Goal: Task Accomplishment & Management: Complete application form

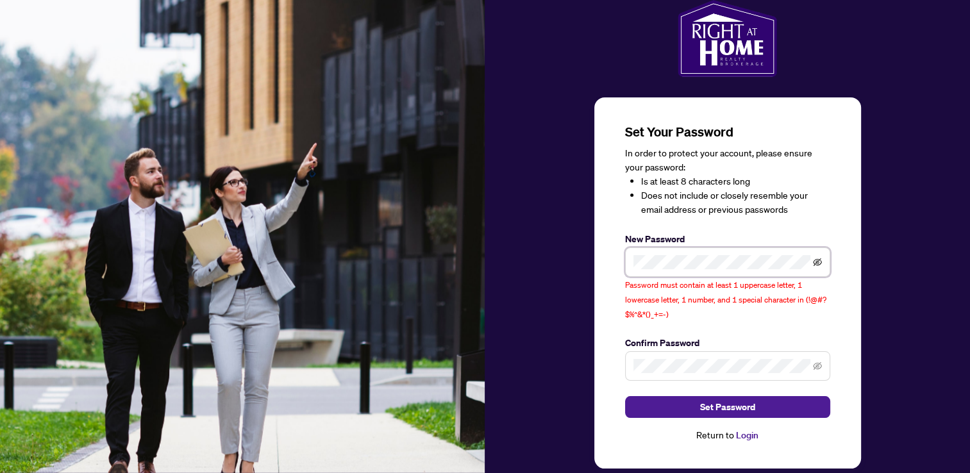
click at [818, 258] on icon "eye-invisible" at bounding box center [817, 262] width 9 height 9
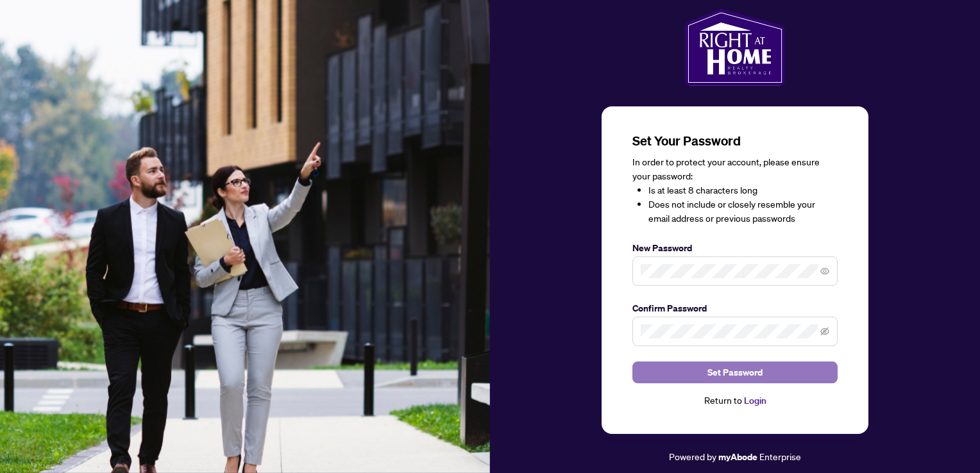
click at [731, 373] on span "Set Password" at bounding box center [734, 372] width 55 height 21
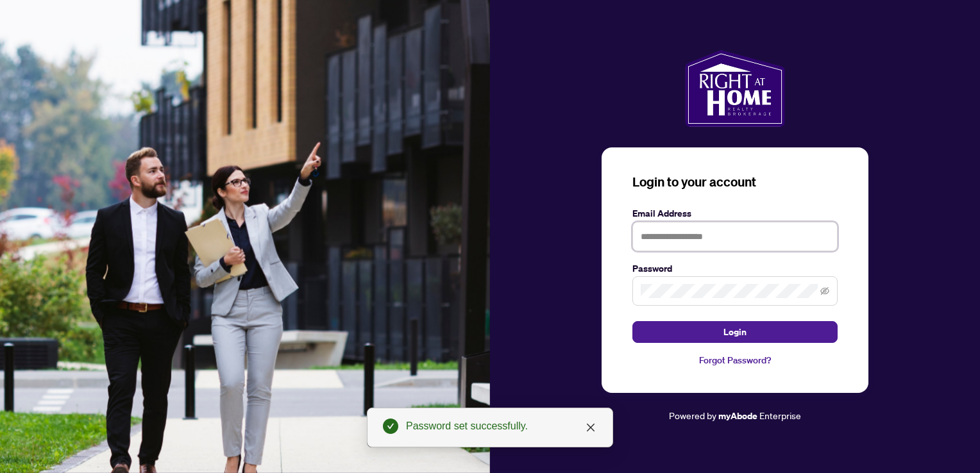
click at [682, 237] on input "text" at bounding box center [734, 236] width 205 height 29
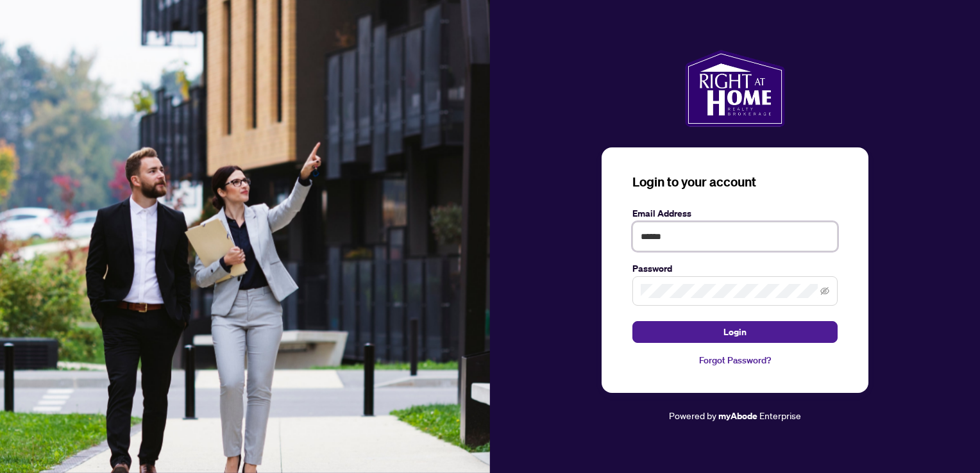
type input "**********"
drag, startPoint x: 751, startPoint y: 236, endPoint x: 626, endPoint y: 242, distance: 124.5
click at [626, 242] on div "**********" at bounding box center [734, 270] width 267 height 246
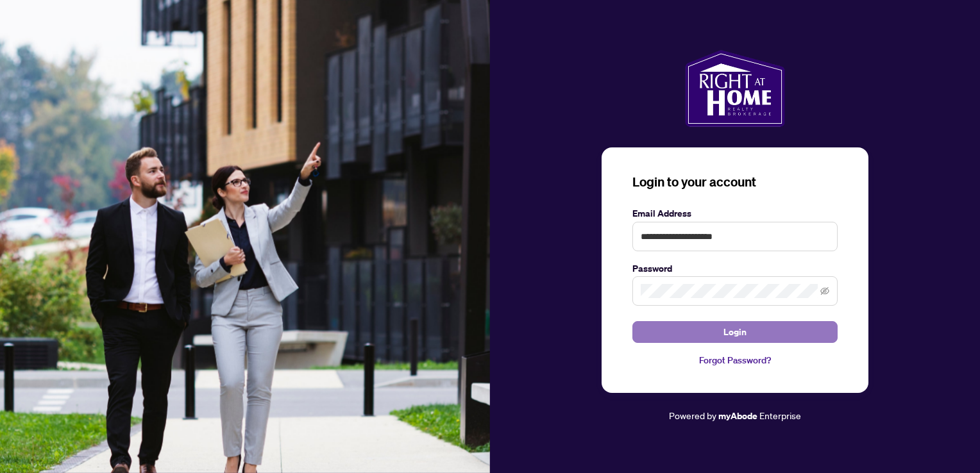
click at [732, 331] on span "Login" at bounding box center [734, 332] width 23 height 21
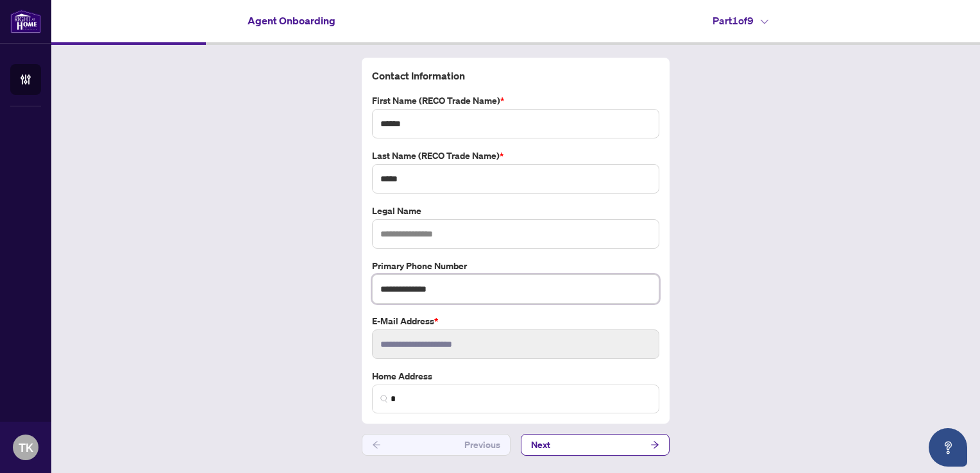
click at [450, 288] on input "**********" at bounding box center [515, 288] width 287 height 29
type input "**********"
click at [391, 231] on input "text" at bounding box center [515, 233] width 287 height 29
type input "**********"
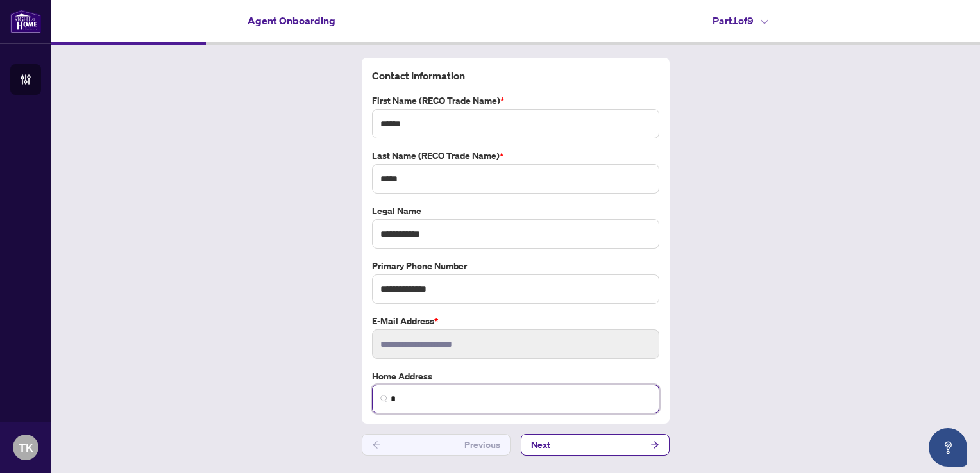
click at [408, 393] on input "*" at bounding box center [520, 398] width 260 height 13
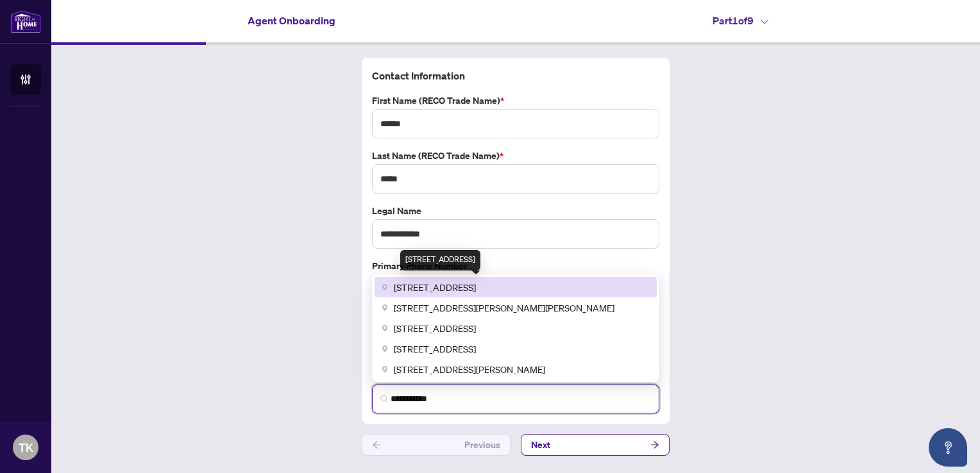
click at [476, 283] on span "[STREET_ADDRESS]" at bounding box center [435, 287] width 82 height 14
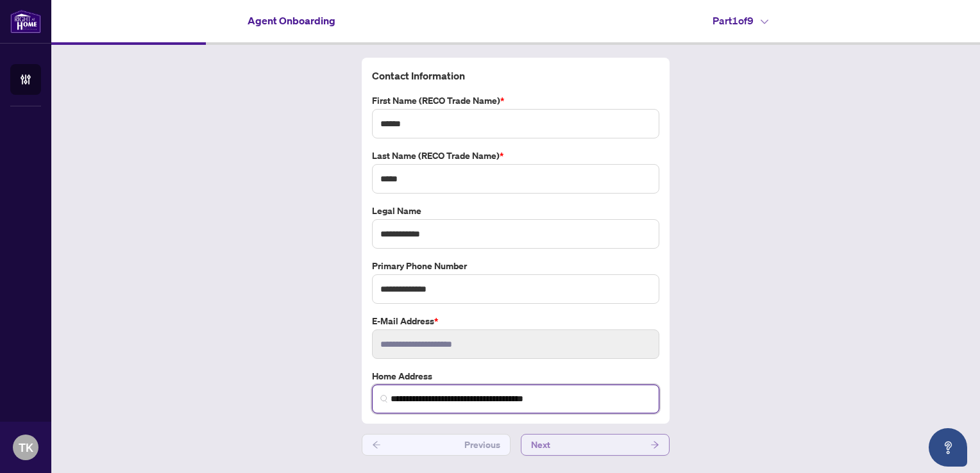
type input "**********"
click at [575, 440] on button "Next" at bounding box center [595, 445] width 149 height 22
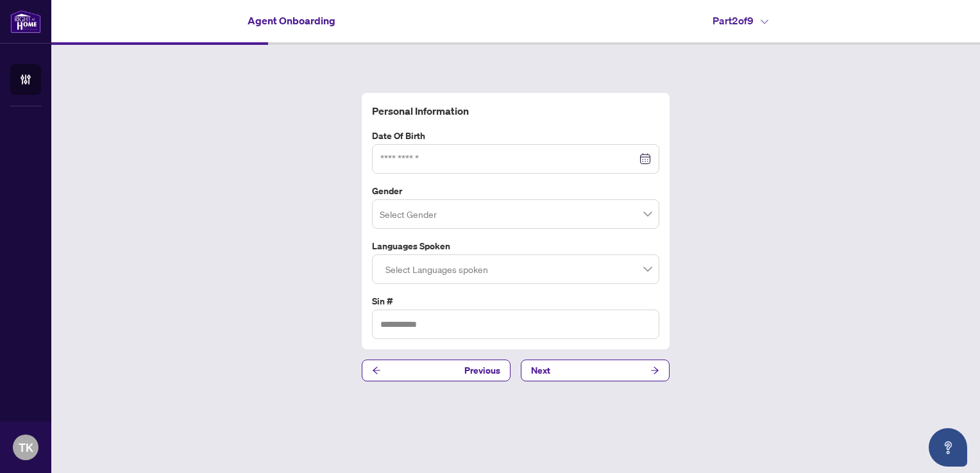
click at [646, 165] on div at bounding box center [515, 159] width 271 height 14
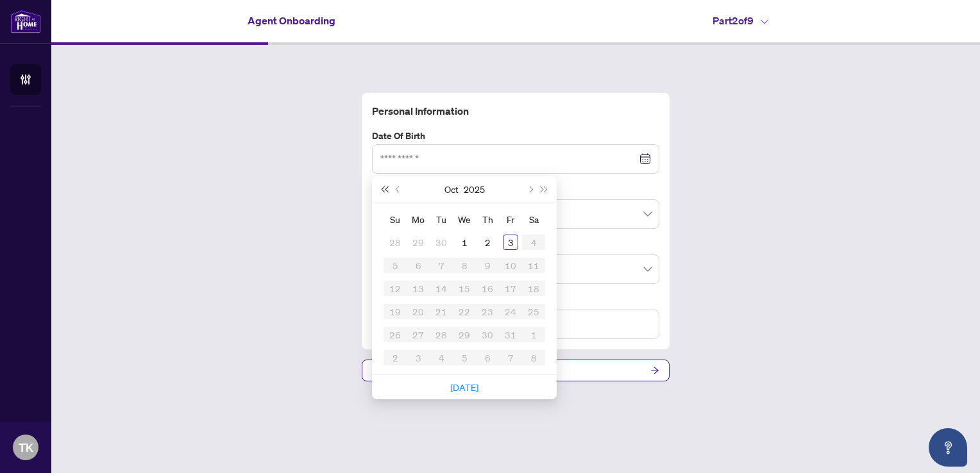
click at [387, 188] on span "Last year (Control + left)" at bounding box center [384, 189] width 6 height 6
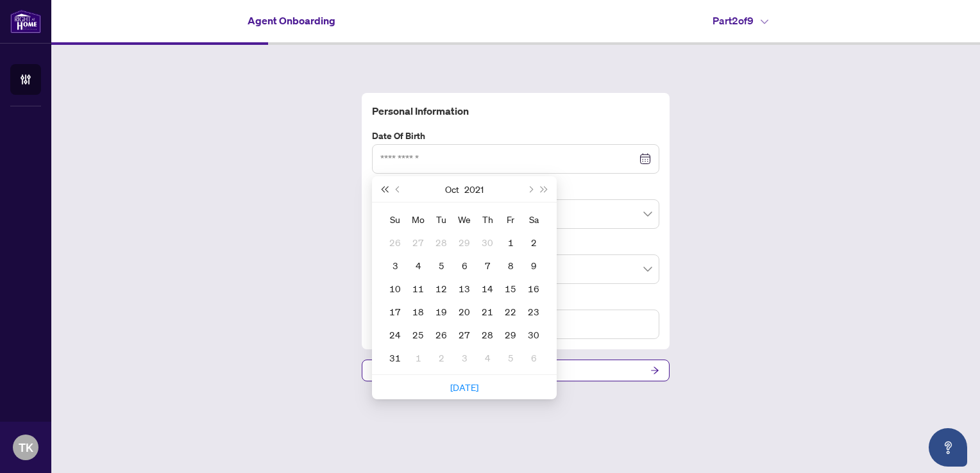
click at [387, 188] on span "Last year (Control + left)" at bounding box center [384, 189] width 6 height 6
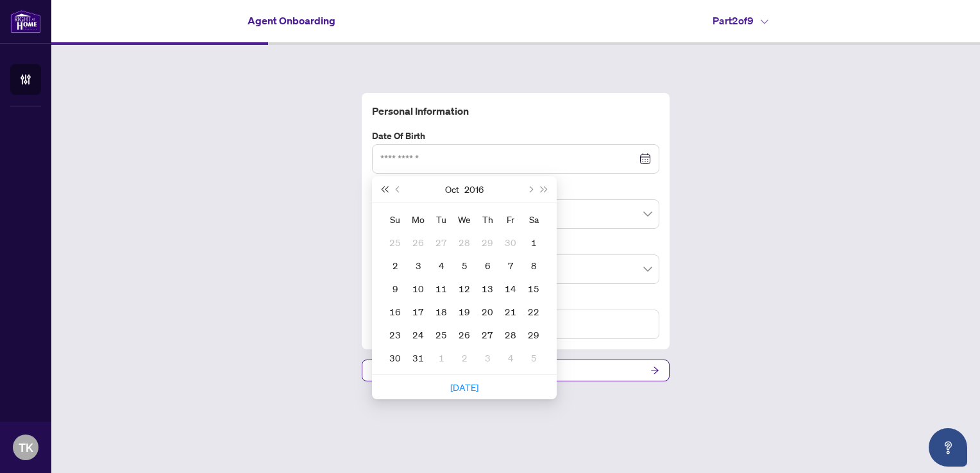
click at [387, 188] on span "Last year (Control + left)" at bounding box center [384, 189] width 6 height 6
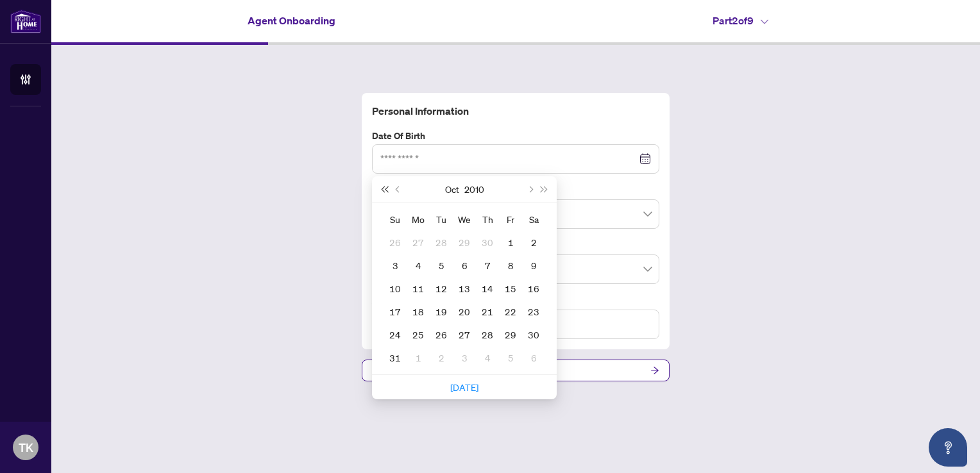
click at [387, 188] on span "Last year (Control + left)" at bounding box center [384, 189] width 6 height 6
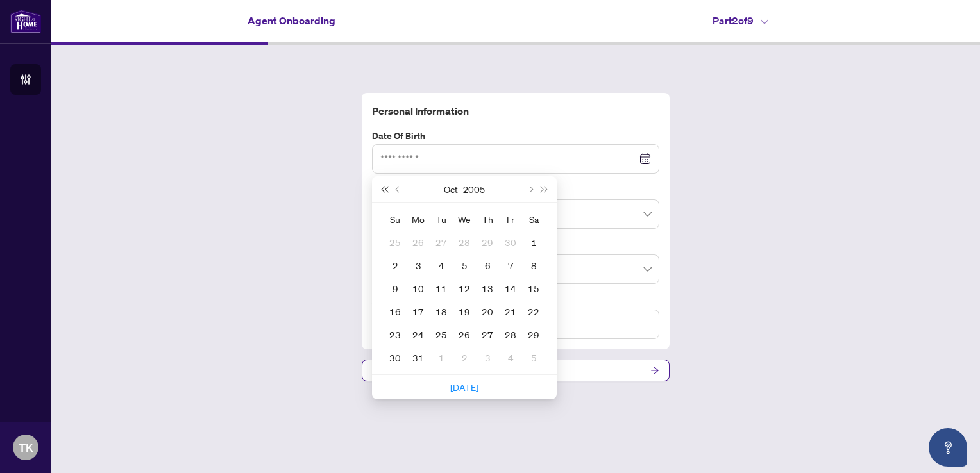
click at [387, 188] on span "Last year (Control + left)" at bounding box center [384, 189] width 6 height 6
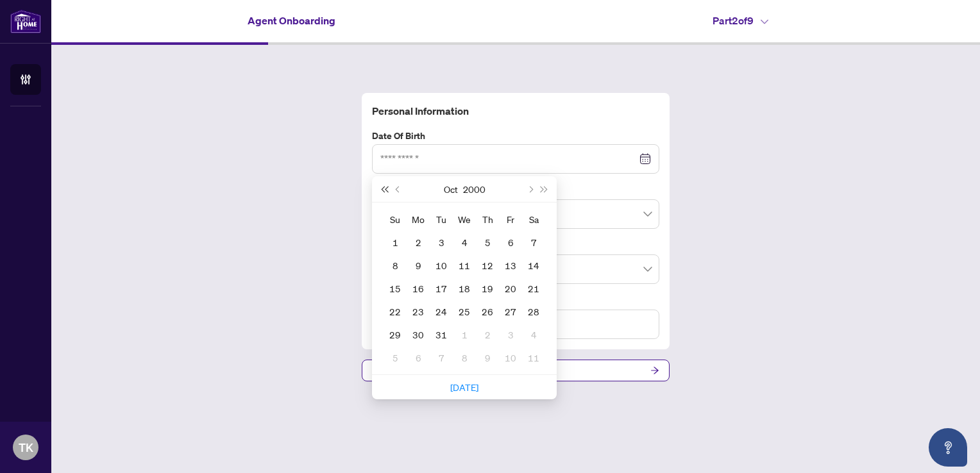
click at [387, 188] on span "Last year (Control + left)" at bounding box center [384, 189] width 6 height 6
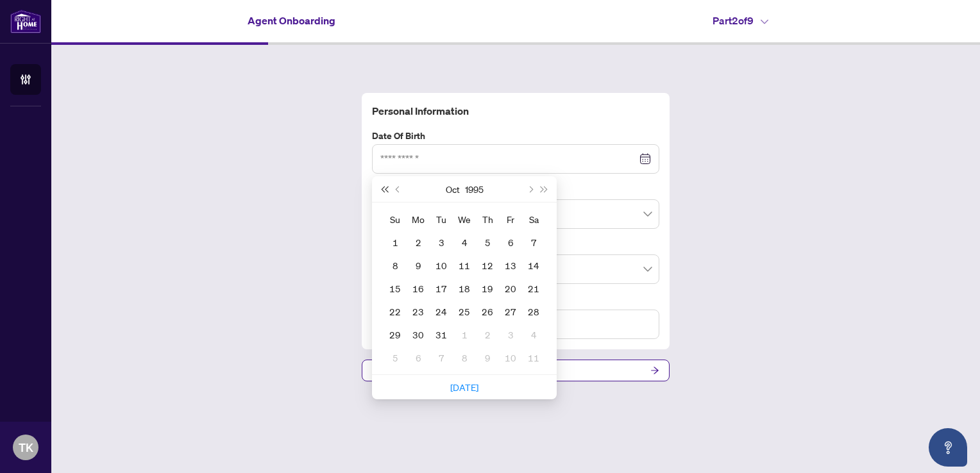
click at [387, 188] on span "Last year (Control + left)" at bounding box center [384, 189] width 6 height 6
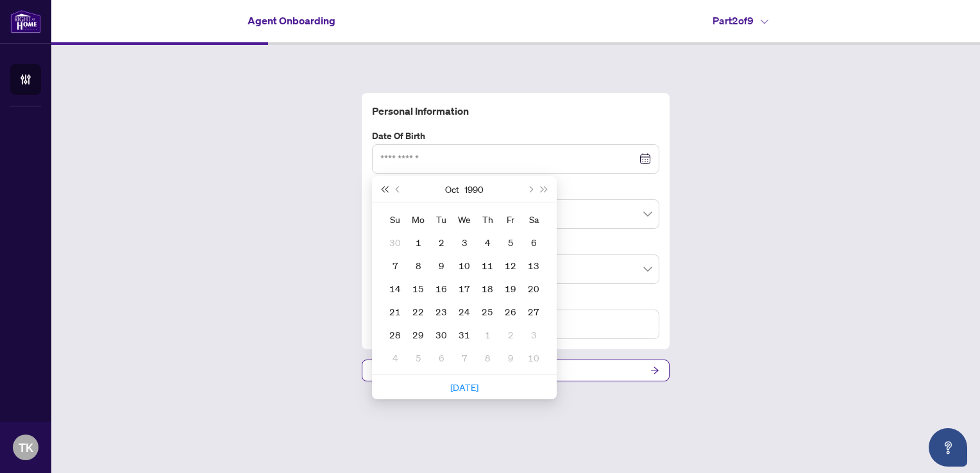
click at [387, 188] on span "Last year (Control + left)" at bounding box center [384, 189] width 6 height 6
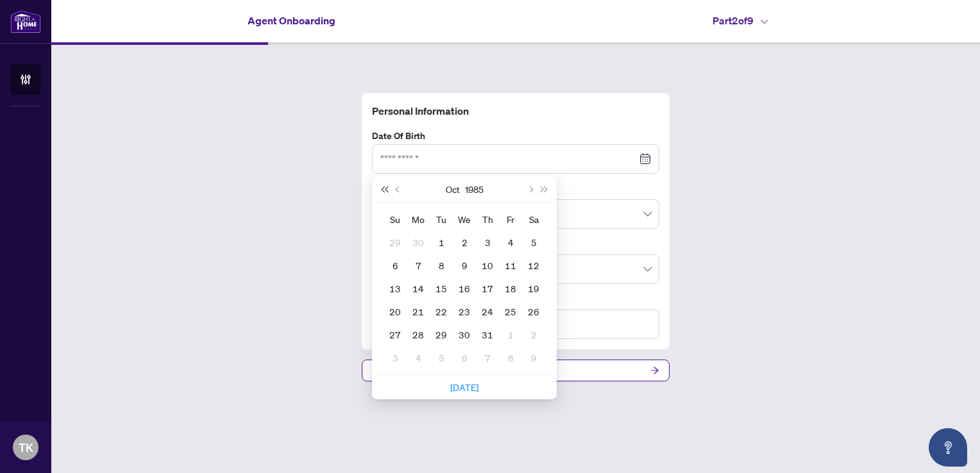
click at [387, 188] on span "Last year (Control + left)" at bounding box center [384, 189] width 6 height 6
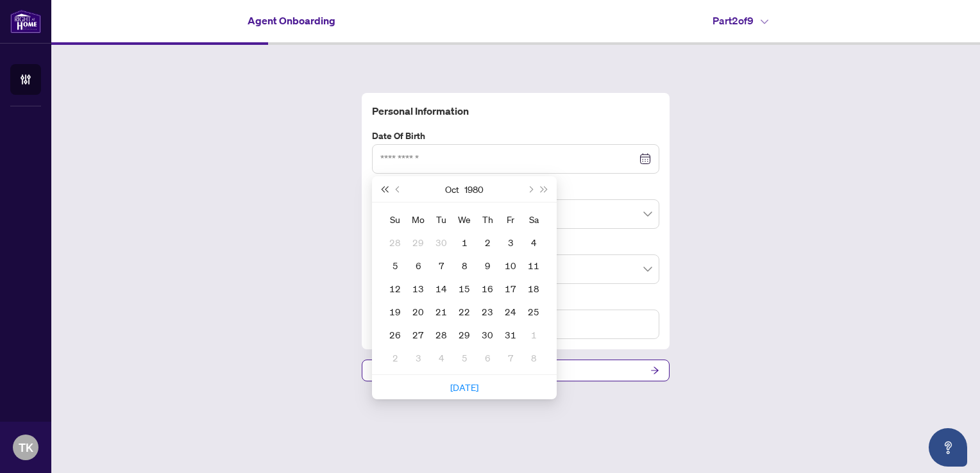
click at [387, 188] on span "Last year (Control + left)" at bounding box center [384, 189] width 6 height 6
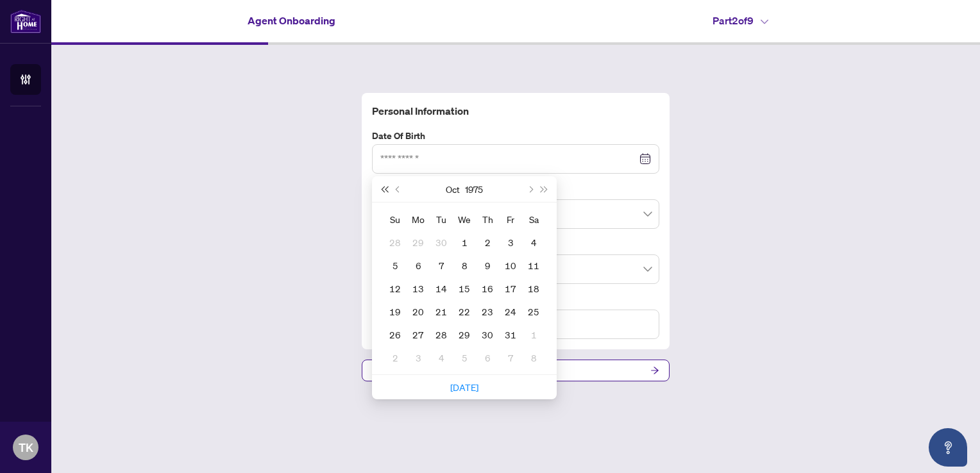
click at [387, 188] on span "Last year (Control + left)" at bounding box center [384, 189] width 6 height 6
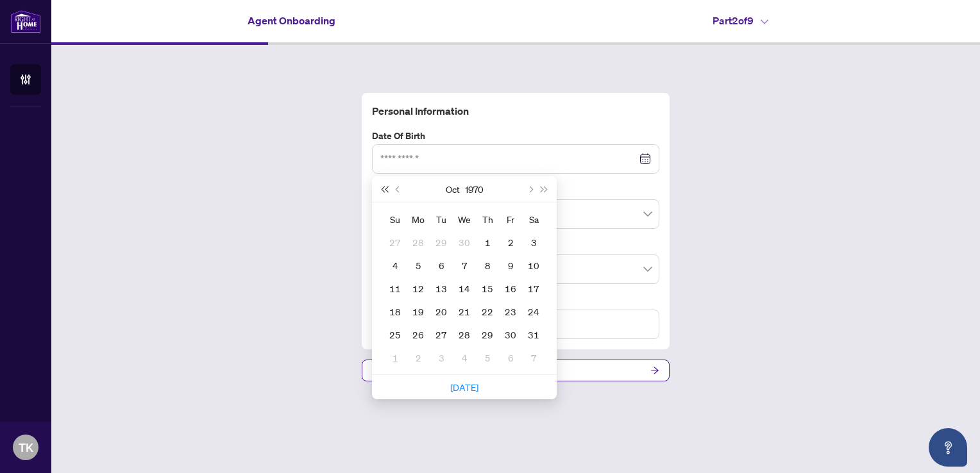
click at [387, 188] on span "Last year (Control + left)" at bounding box center [384, 189] width 6 height 6
type input "**********"
click at [399, 189] on span "Previous month (PageUp)" at bounding box center [399, 189] width 6 height 6
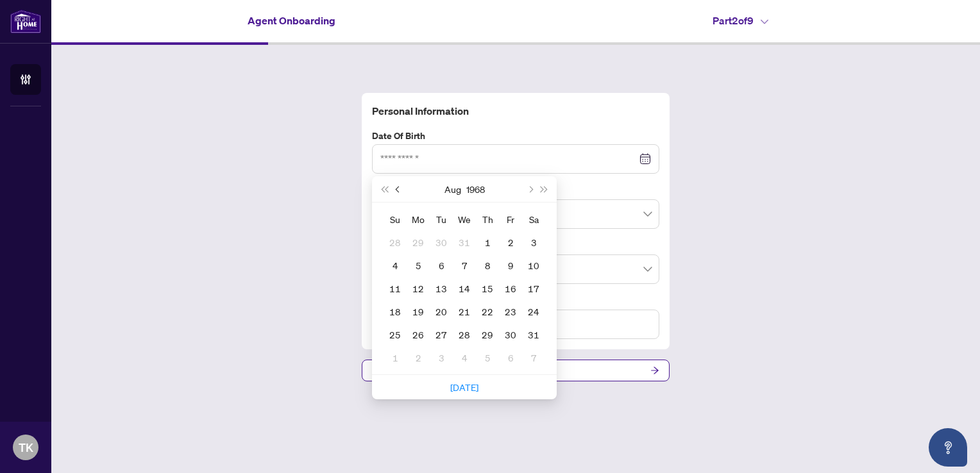
click at [399, 189] on span "Previous month (PageUp)" at bounding box center [399, 189] width 6 height 6
click at [397, 191] on span "Previous month (PageUp)" at bounding box center [399, 189] width 6 height 6
type input "**********"
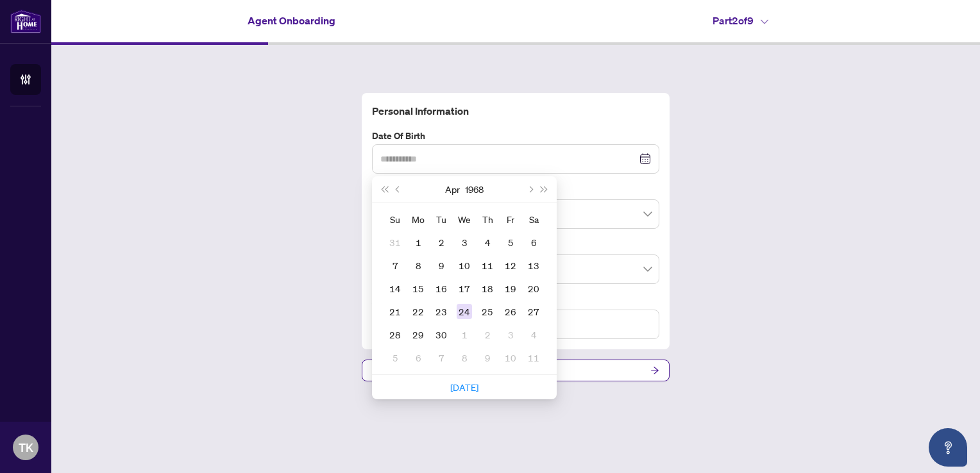
click at [469, 312] on div "24" at bounding box center [463, 311] width 15 height 15
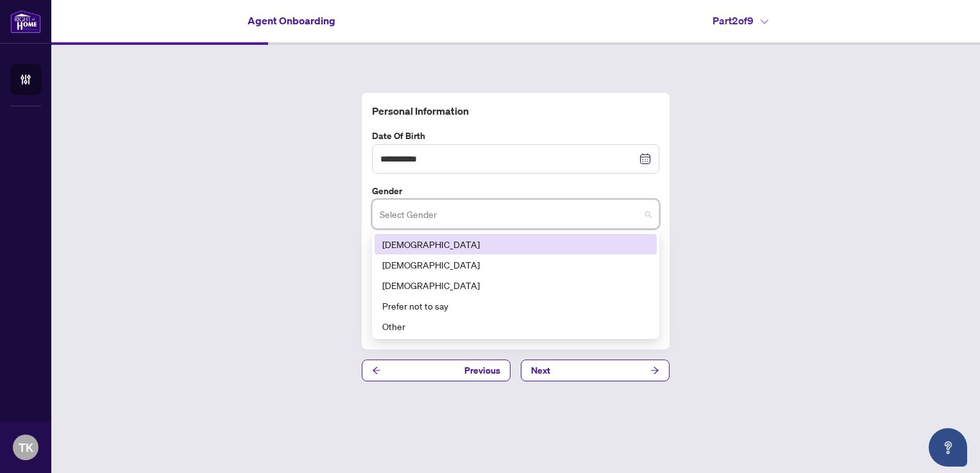
click at [436, 211] on input "search" at bounding box center [510, 216] width 260 height 28
click at [406, 245] on div "[DEMOGRAPHIC_DATA]" at bounding box center [515, 244] width 267 height 14
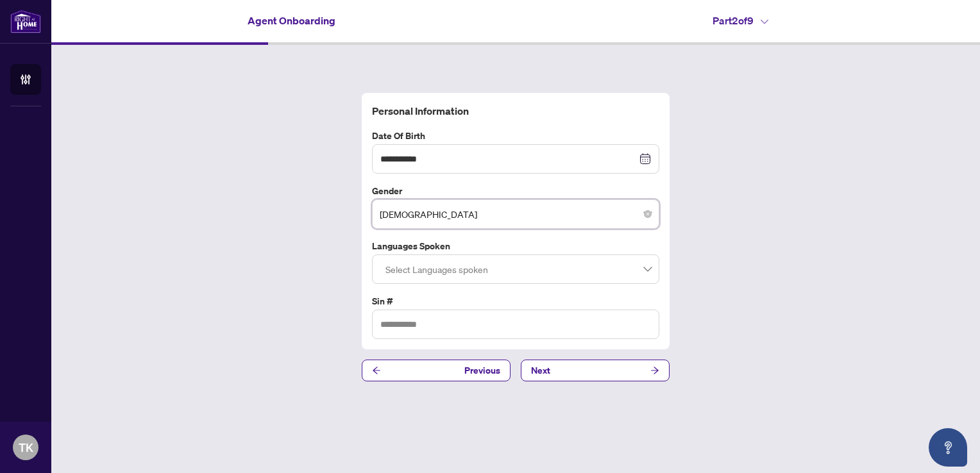
click at [524, 278] on div at bounding box center [515, 269] width 271 height 23
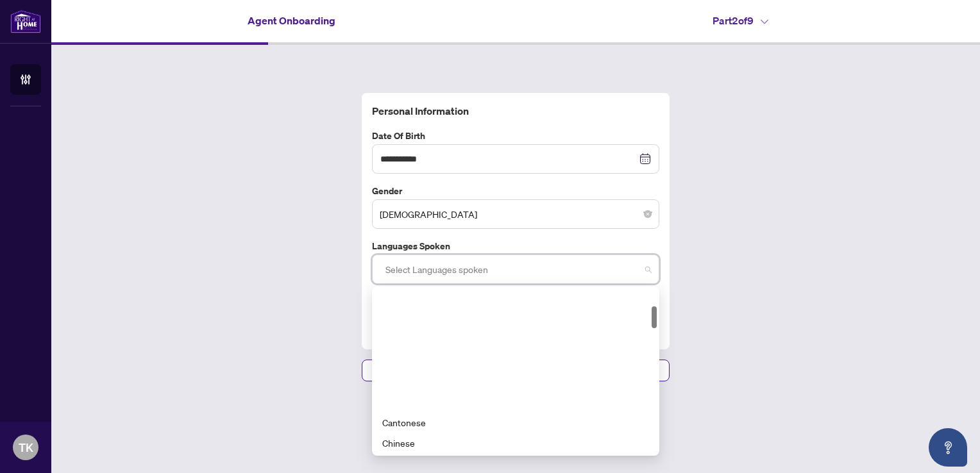
scroll to position [192, 0]
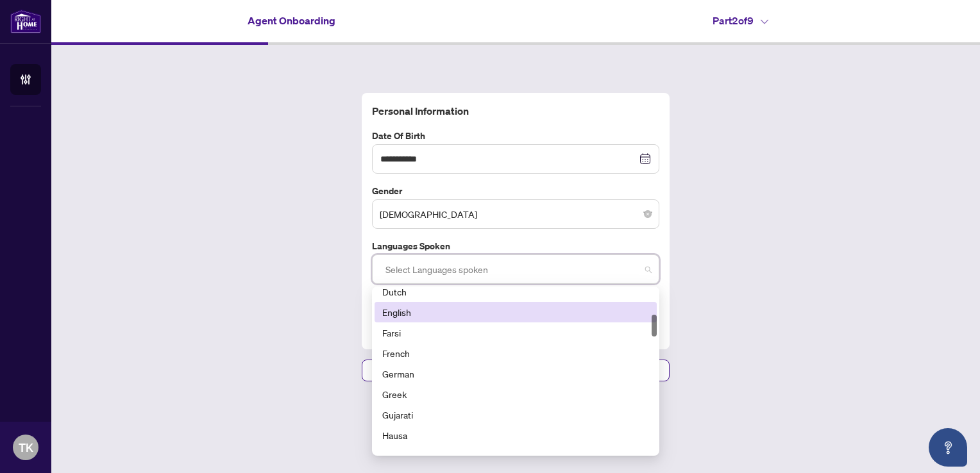
click at [390, 313] on div "English" at bounding box center [515, 312] width 267 height 14
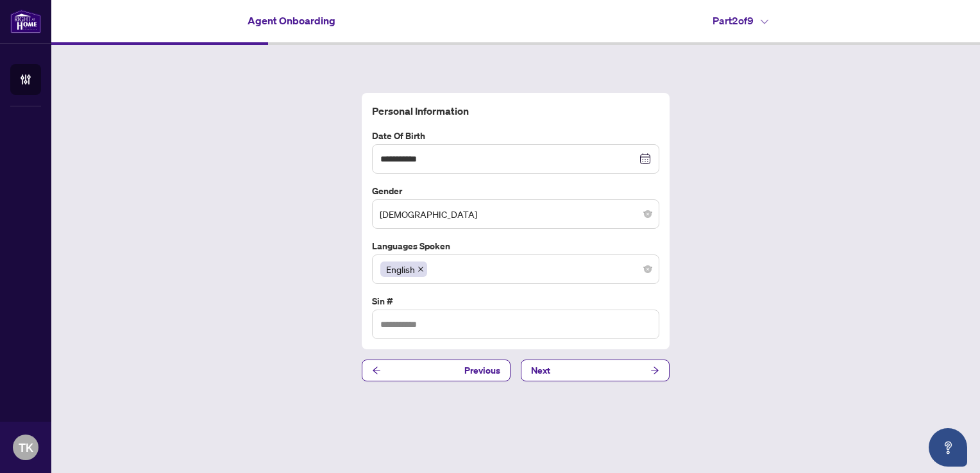
click at [730, 285] on div "**********" at bounding box center [515, 237] width 928 height 385
click at [562, 328] on input "text" at bounding box center [515, 324] width 287 height 29
type input "*********"
click at [608, 374] on button "Next" at bounding box center [595, 371] width 149 height 22
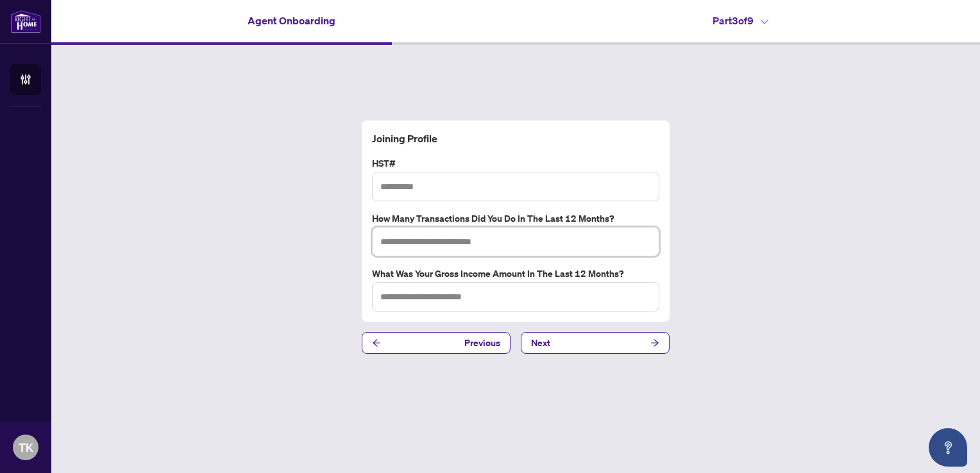
click at [433, 236] on input "text" at bounding box center [515, 241] width 287 height 29
type input "*"
type input "**"
click at [550, 341] on button "Next" at bounding box center [595, 343] width 149 height 22
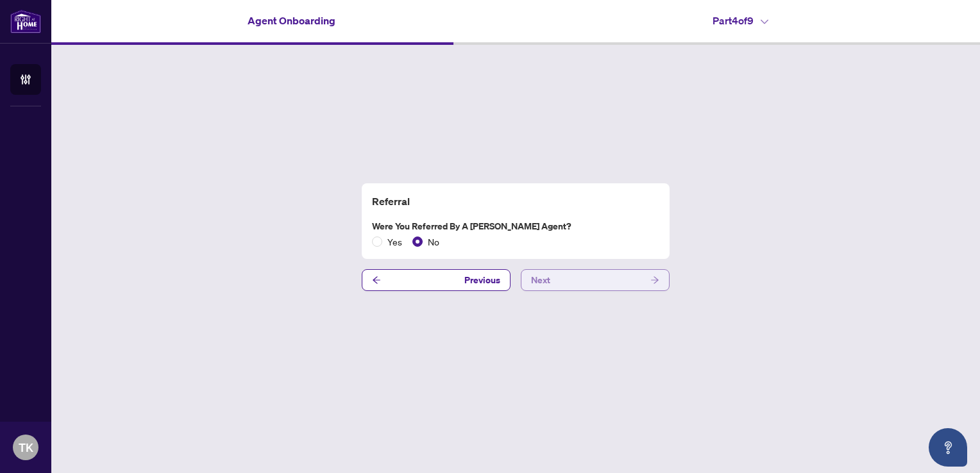
click at [580, 281] on button "Next" at bounding box center [595, 280] width 149 height 22
click at [572, 276] on button "Next" at bounding box center [595, 280] width 149 height 22
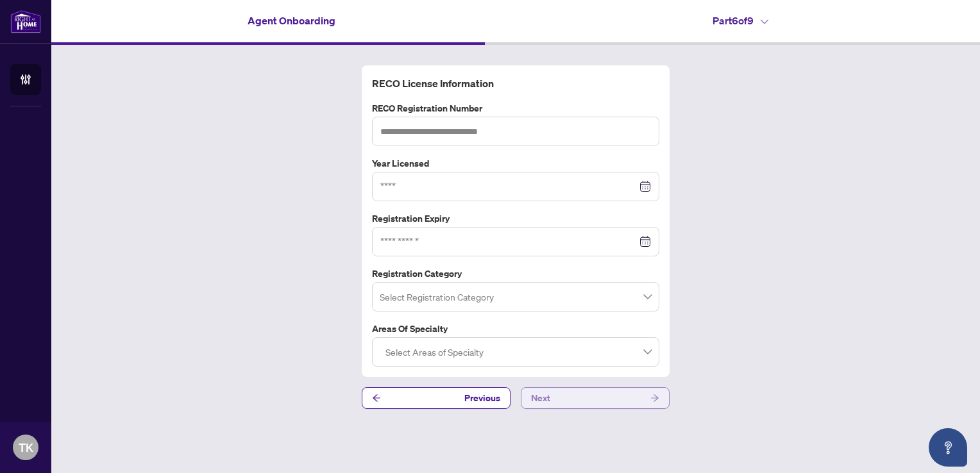
click at [557, 396] on button "Next" at bounding box center [595, 398] width 149 height 22
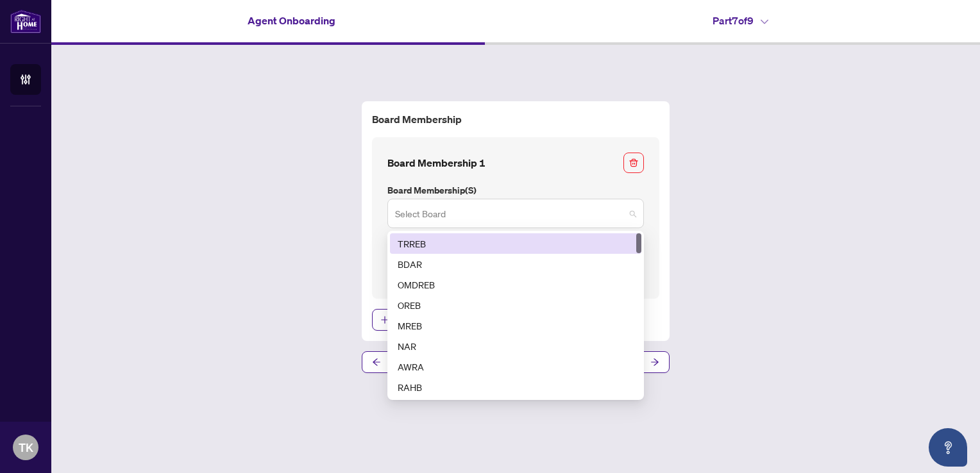
click at [629, 216] on span at bounding box center [515, 213] width 241 height 24
click at [442, 243] on div "TRREB" at bounding box center [515, 244] width 236 height 14
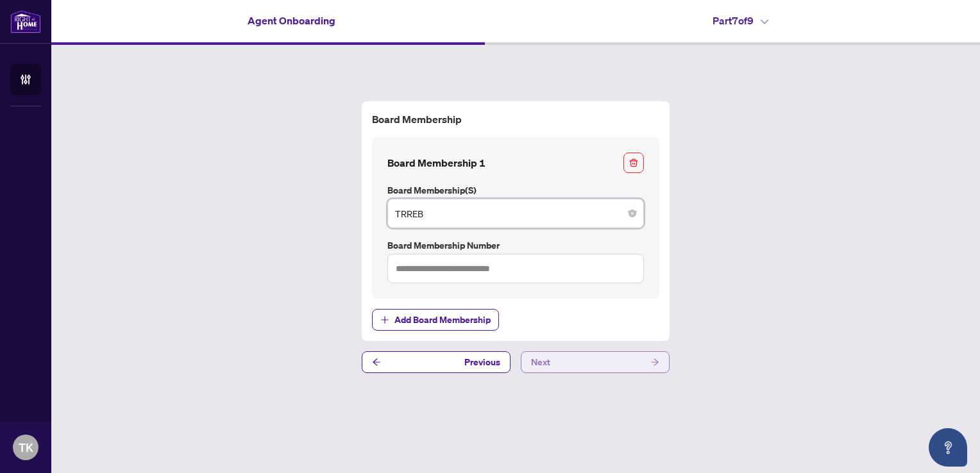
click at [555, 364] on button "Next" at bounding box center [595, 362] width 149 height 22
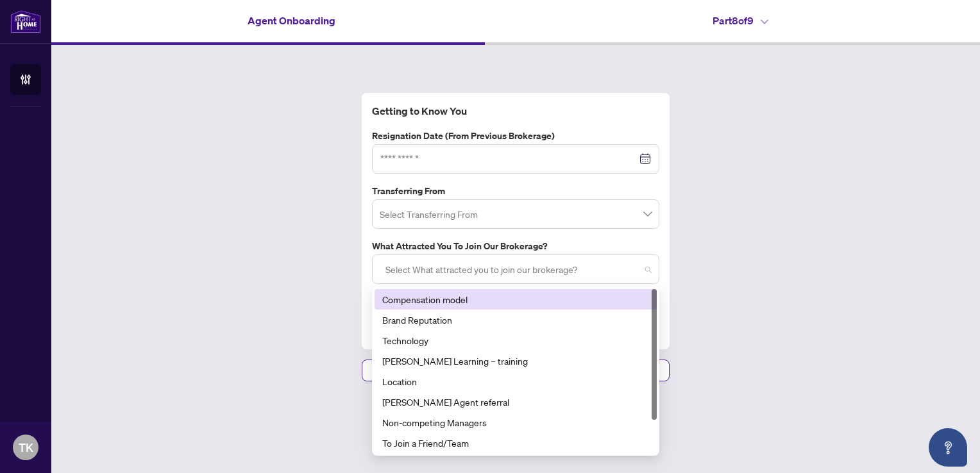
click at [650, 268] on div at bounding box center [515, 269] width 271 height 23
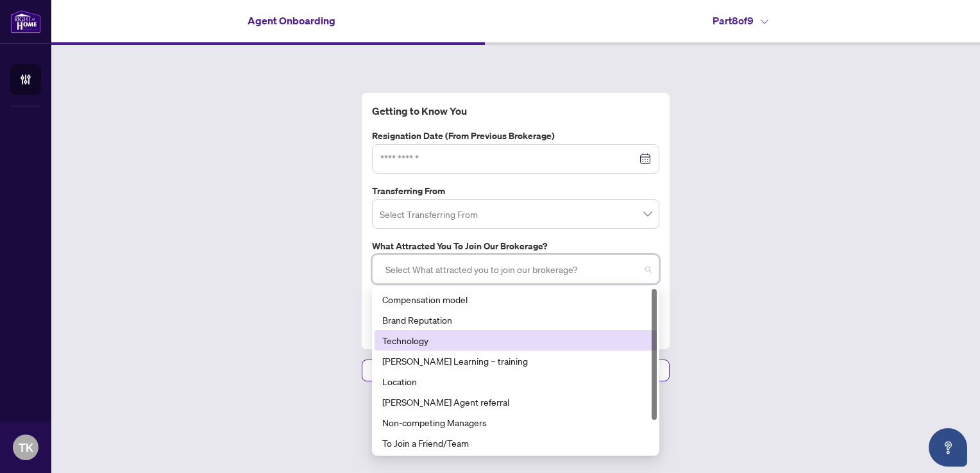
click at [497, 333] on div "Technology" at bounding box center [515, 340] width 267 height 14
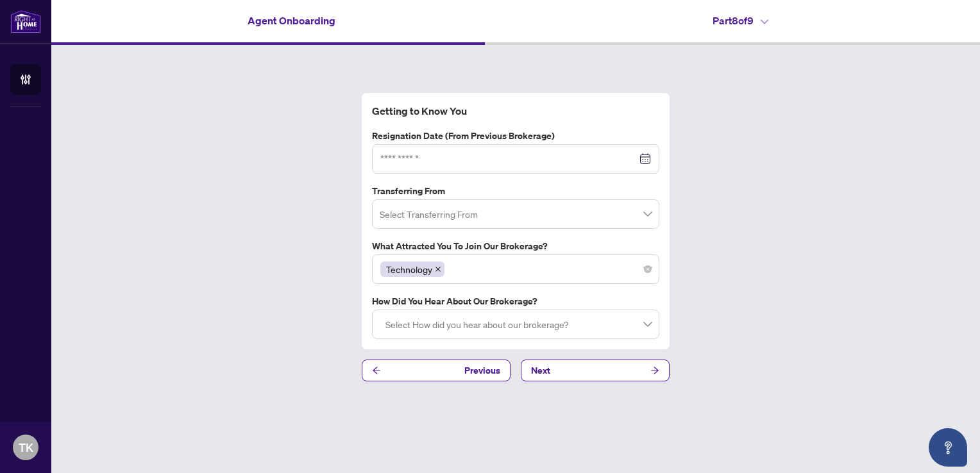
click at [317, 312] on div "Getting to Know You Resignation Date (from previous brokerage) Transferring Fro…" at bounding box center [515, 237] width 928 height 385
click at [418, 334] on div at bounding box center [515, 324] width 271 height 23
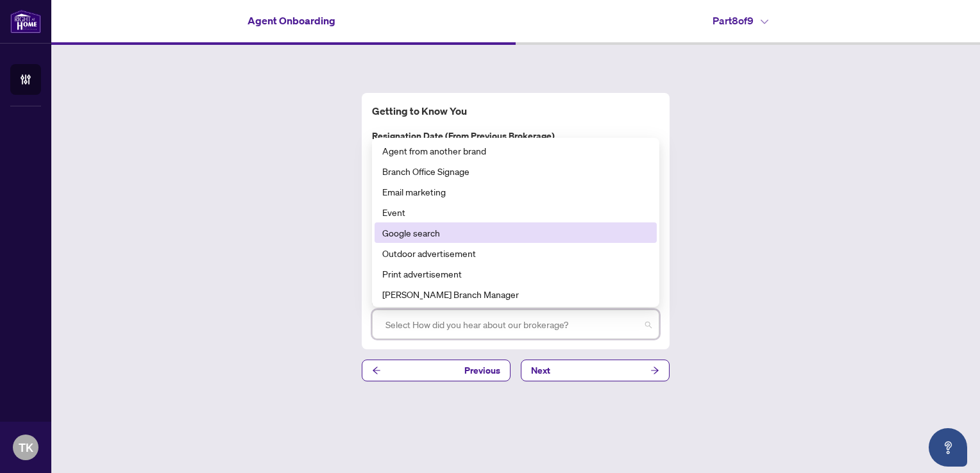
click at [413, 234] on div "Google search" at bounding box center [515, 233] width 267 height 14
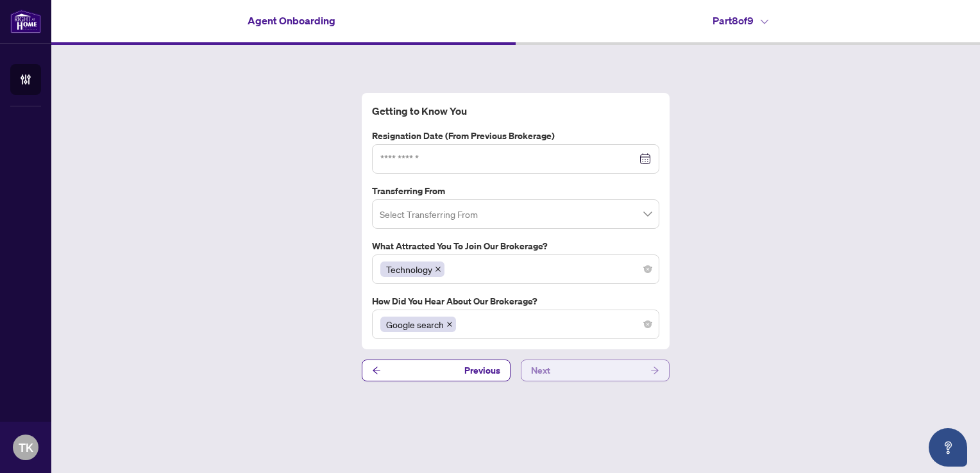
click at [560, 369] on button "Next" at bounding box center [595, 371] width 149 height 22
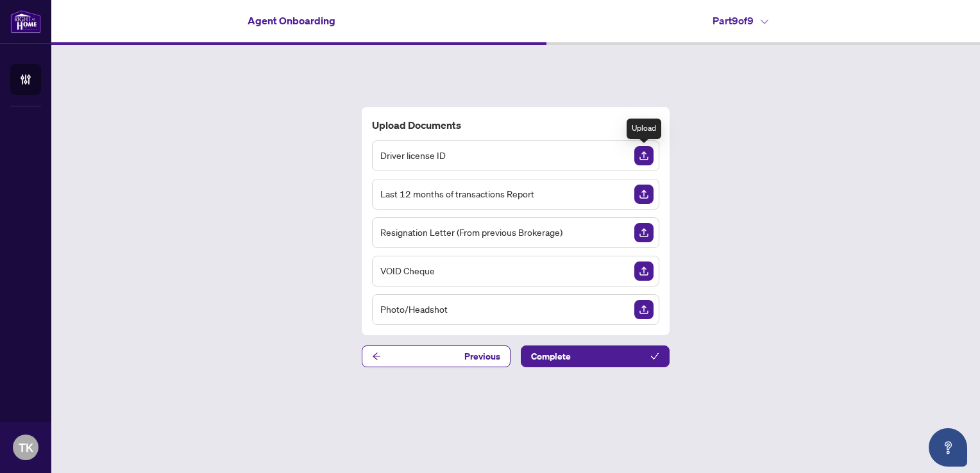
click at [640, 158] on img "Upload Document" at bounding box center [643, 155] width 19 height 19
click at [644, 156] on img "Upload Document" at bounding box center [643, 155] width 19 height 19
click at [639, 307] on img "Upload Document" at bounding box center [643, 309] width 19 height 19
